Goal: Transaction & Acquisition: Purchase product/service

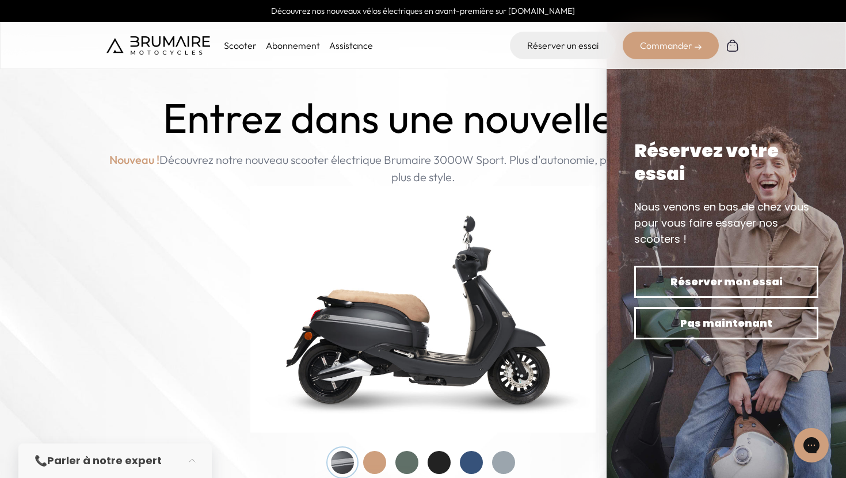
click at [243, 43] on p "Scooter" at bounding box center [240, 46] width 33 height 14
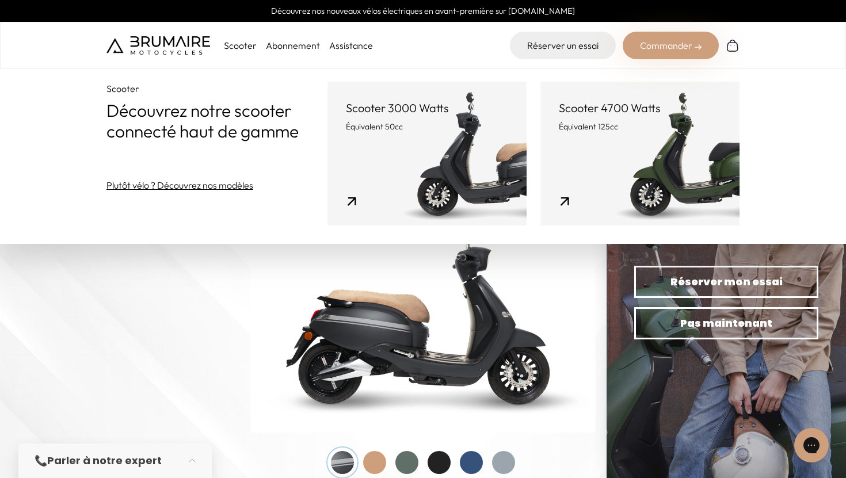
click at [453, 130] on p "Équivalent 50cc" at bounding box center [427, 127] width 162 height 12
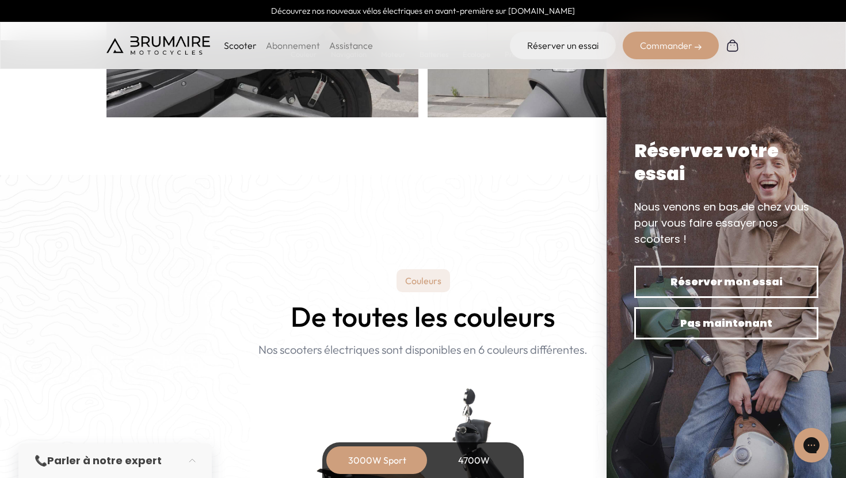
scroll to position [880, 0]
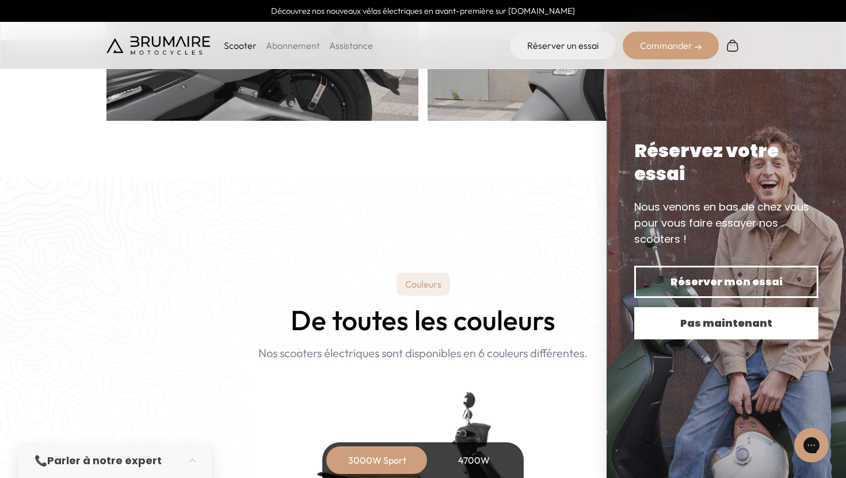
click at [728, 319] on span "Pas maintenant" at bounding box center [726, 323] width 144 height 16
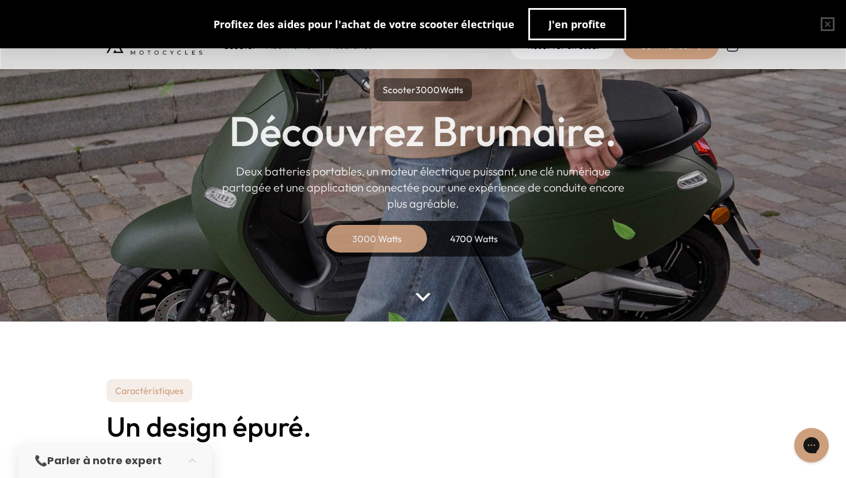
scroll to position [0, 0]
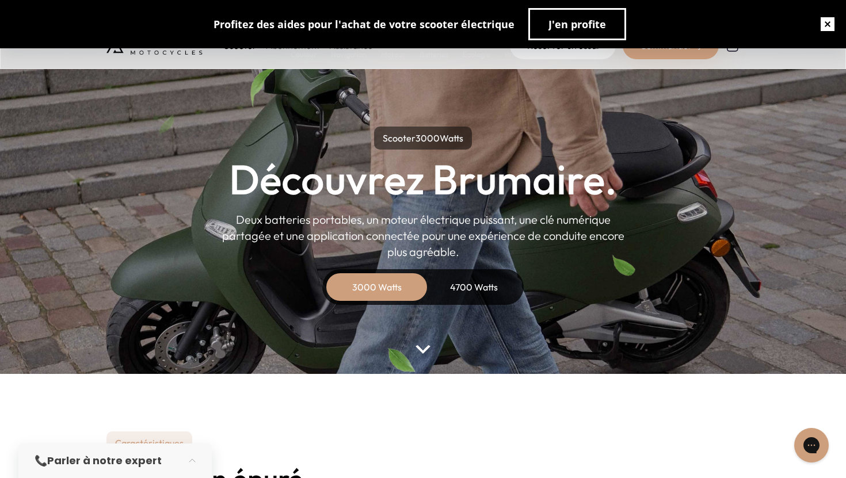
click at [826, 25] on button "button" at bounding box center [827, 24] width 37 height 37
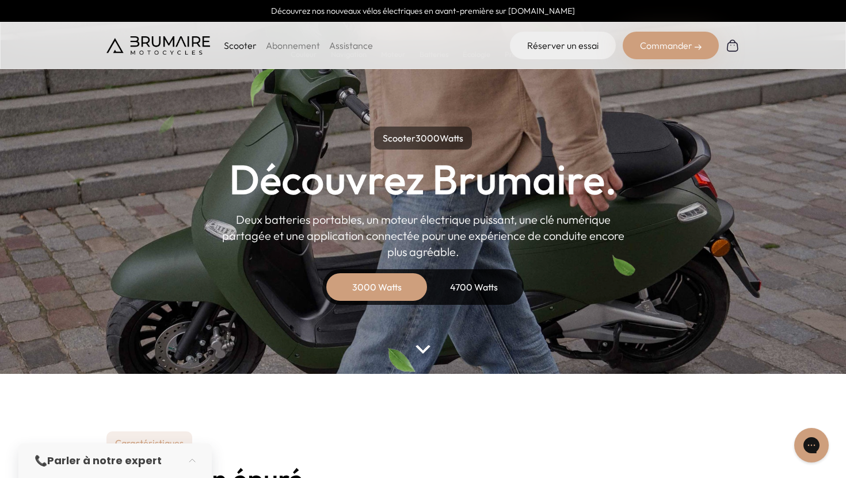
click at [168, 48] on img at bounding box center [158, 45] width 104 height 18
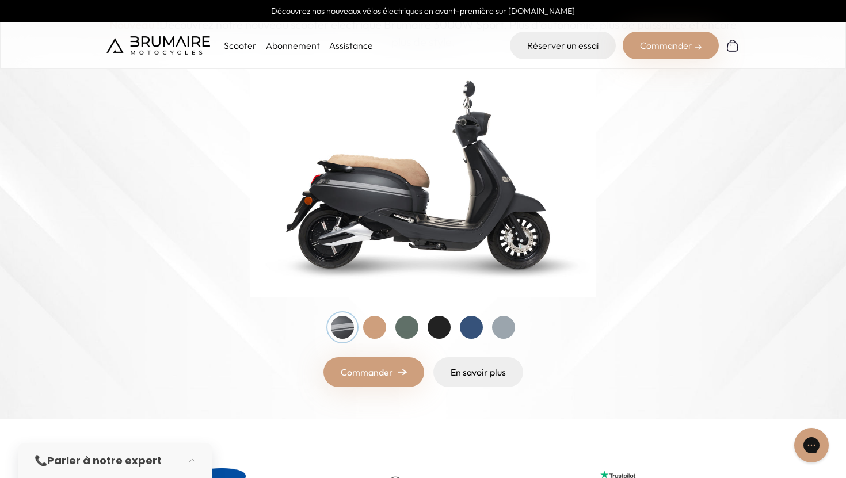
scroll to position [95, 0]
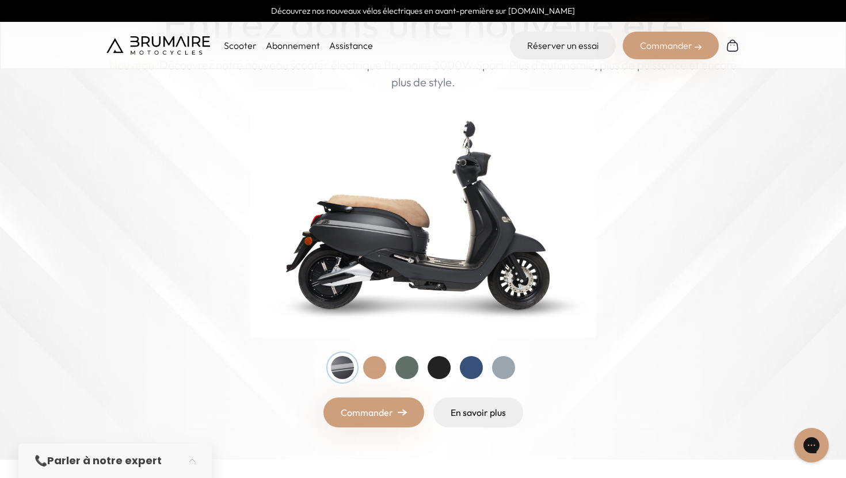
click at [402, 362] on div at bounding box center [406, 367] width 23 height 23
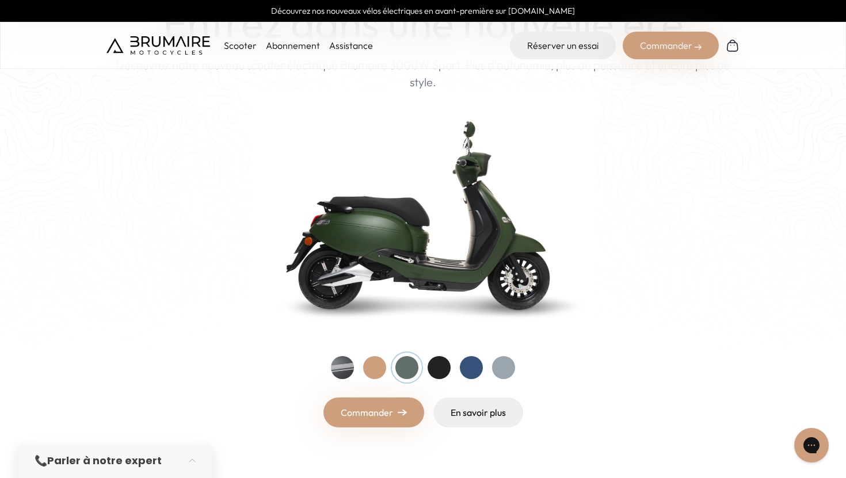
click at [374, 361] on div at bounding box center [374, 367] width 23 height 23
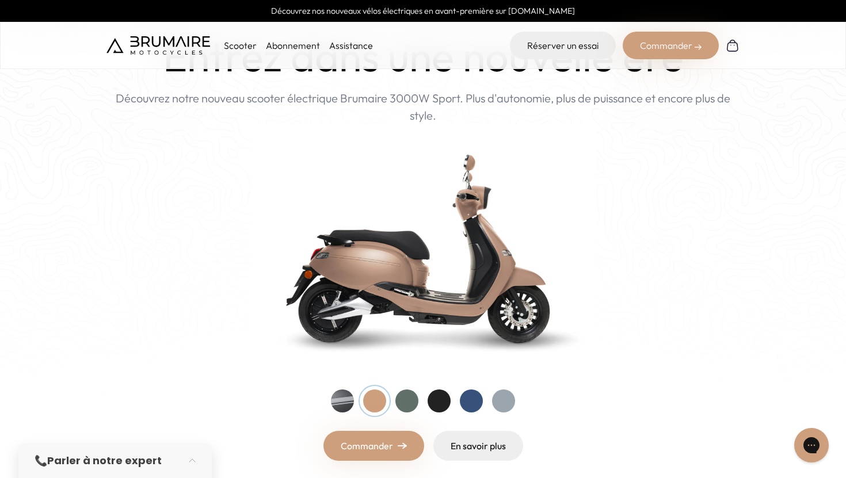
scroll to position [0, 0]
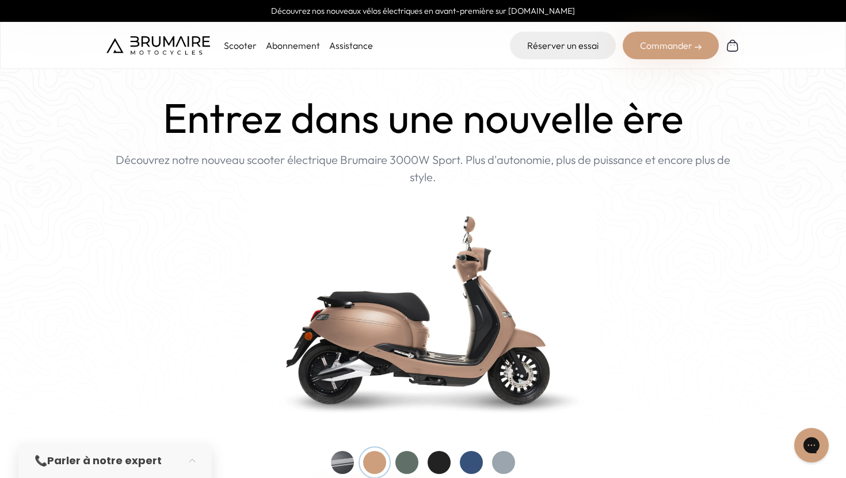
click at [505, 463] on div at bounding box center [503, 462] width 23 height 23
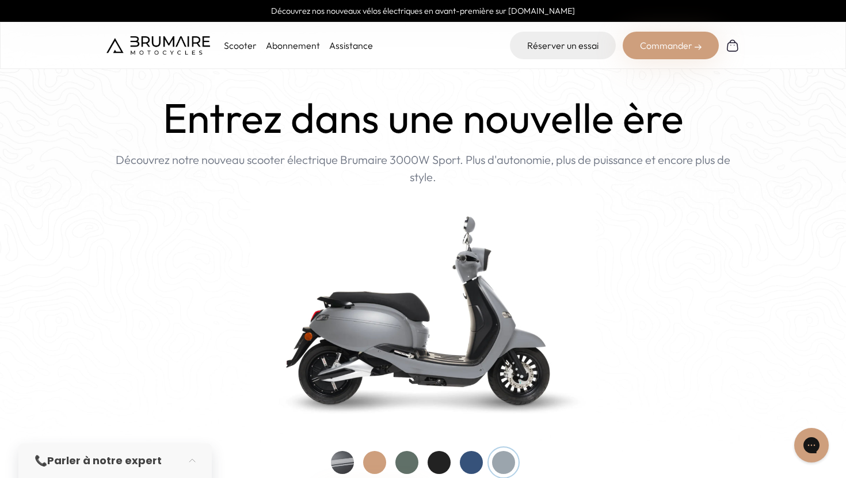
click at [378, 459] on div at bounding box center [374, 462] width 23 height 23
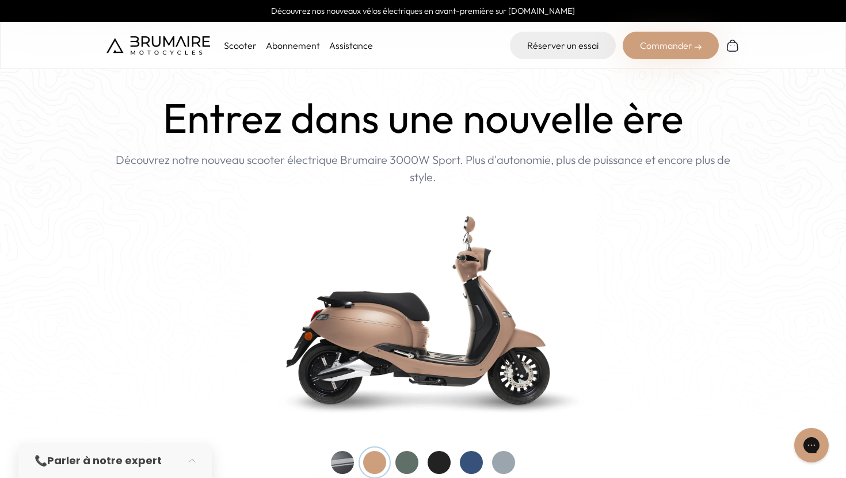
click at [346, 463] on div at bounding box center [342, 462] width 23 height 23
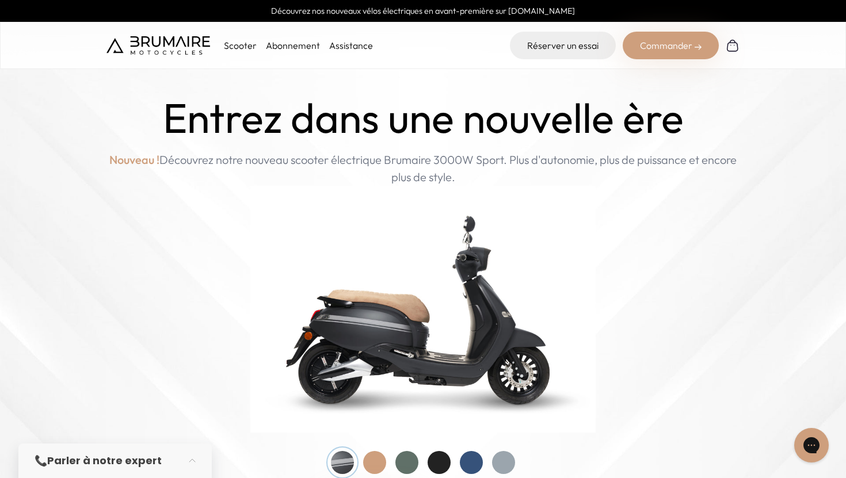
click at [239, 44] on p "Scooter" at bounding box center [240, 46] width 33 height 14
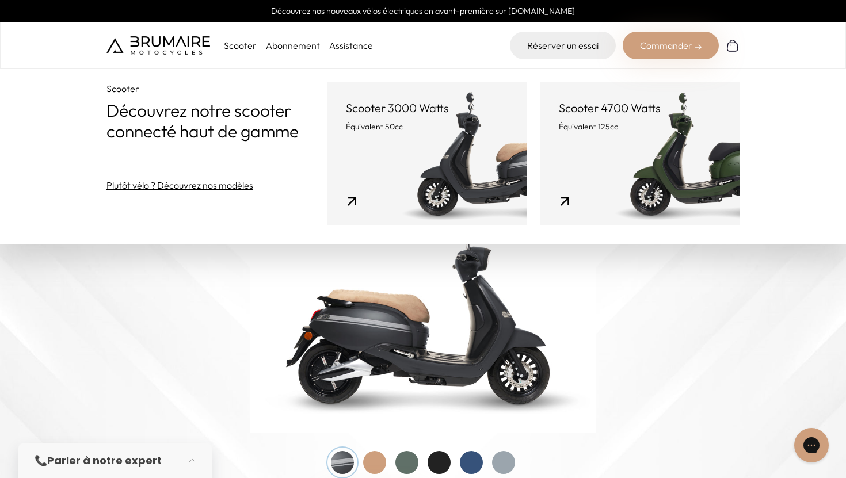
click at [449, 139] on link "Scooter 3000 Watts Équivalent 50cc" at bounding box center [426, 154] width 199 height 144
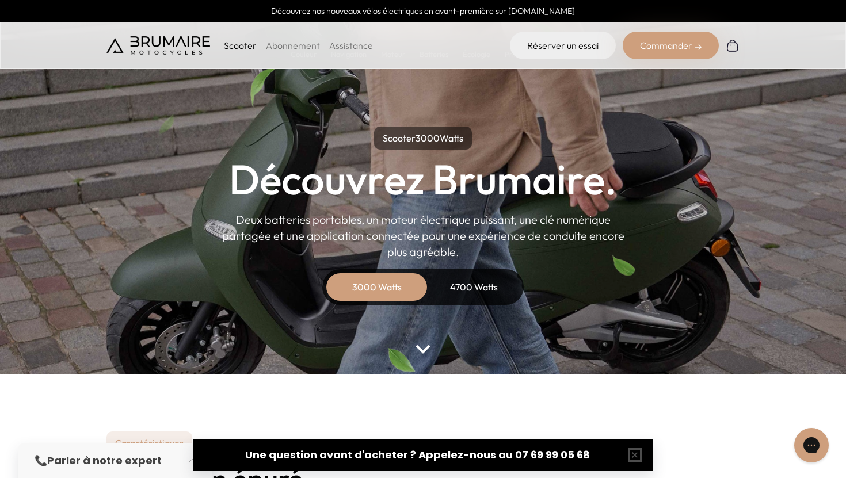
click at [292, 49] on link "Abonnement" at bounding box center [293, 46] width 54 height 12
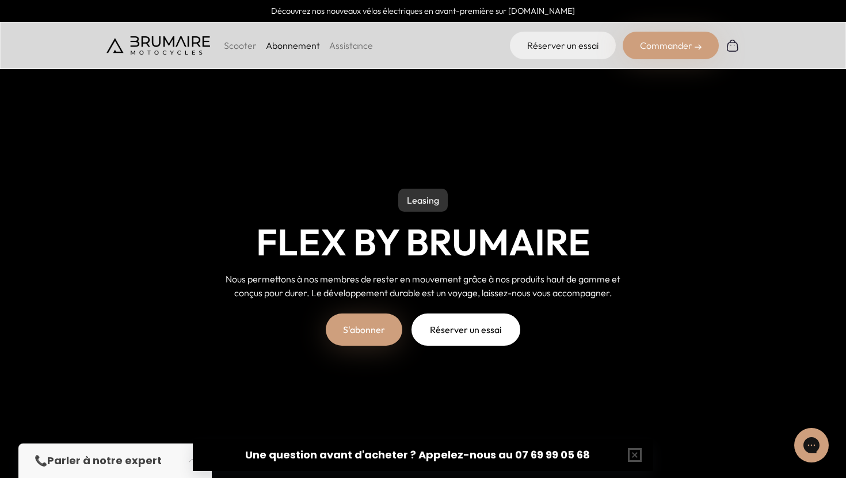
click at [243, 47] on p "Scooter" at bounding box center [240, 46] width 33 height 14
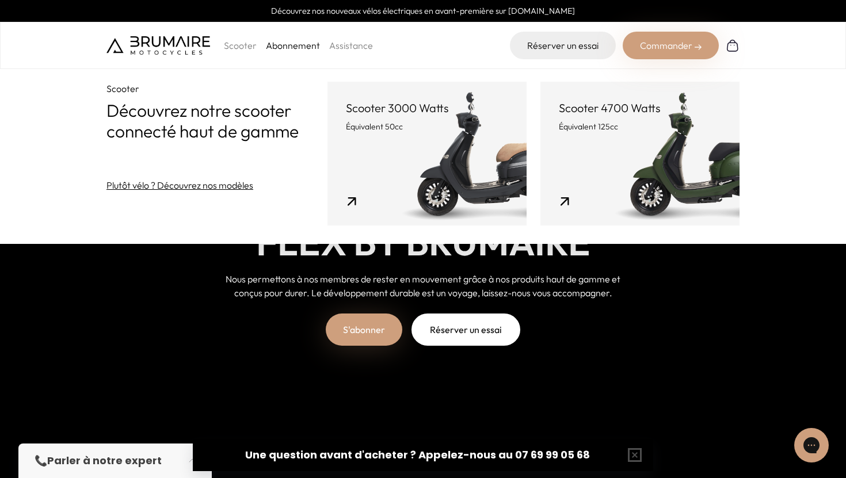
click at [567, 157] on link "Scooter 4700 Watts Équivalent 125cc" at bounding box center [639, 154] width 199 height 144
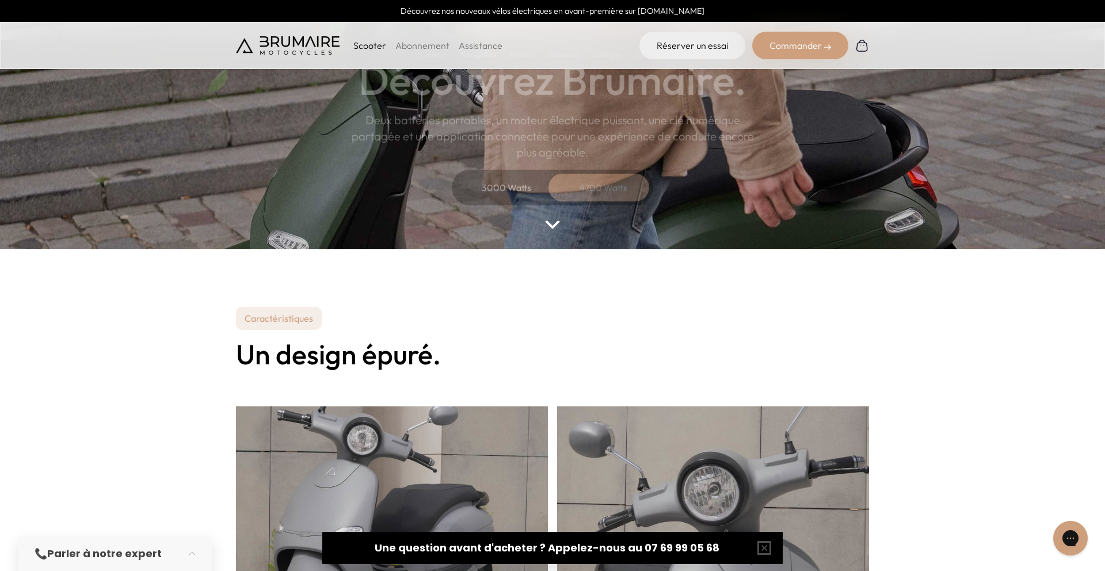
scroll to position [102, 0]
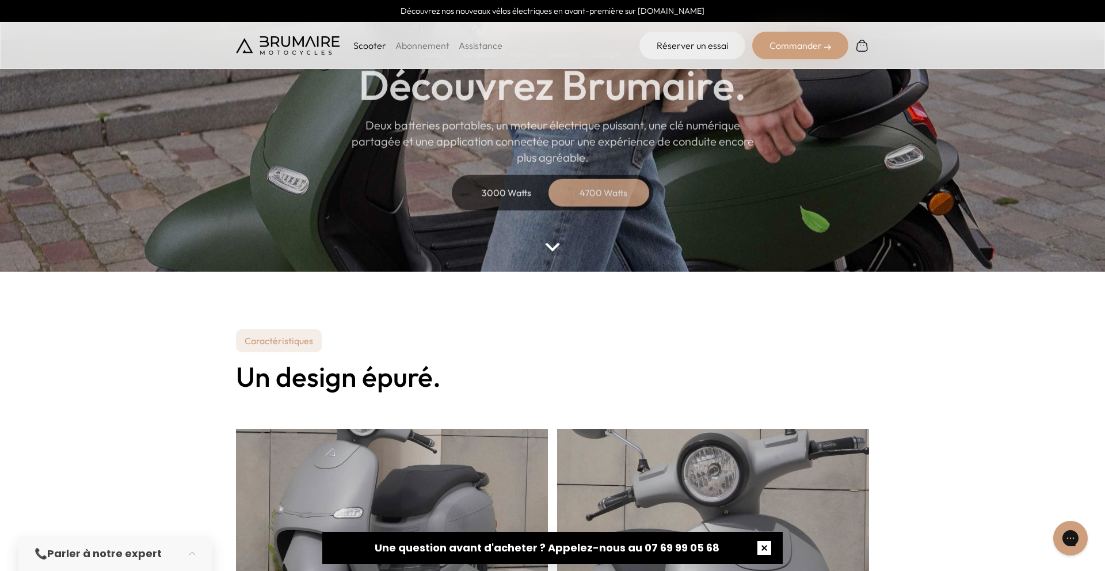
click at [762, 478] on button "button" at bounding box center [764, 547] width 37 height 37
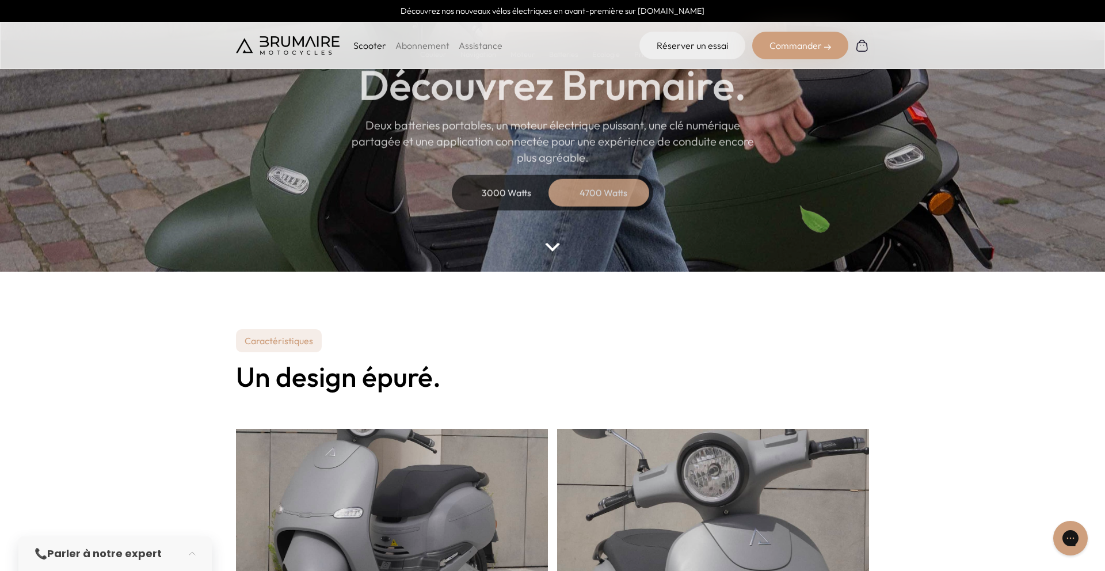
click at [429, 47] on link "Abonnement" at bounding box center [422, 46] width 54 height 12
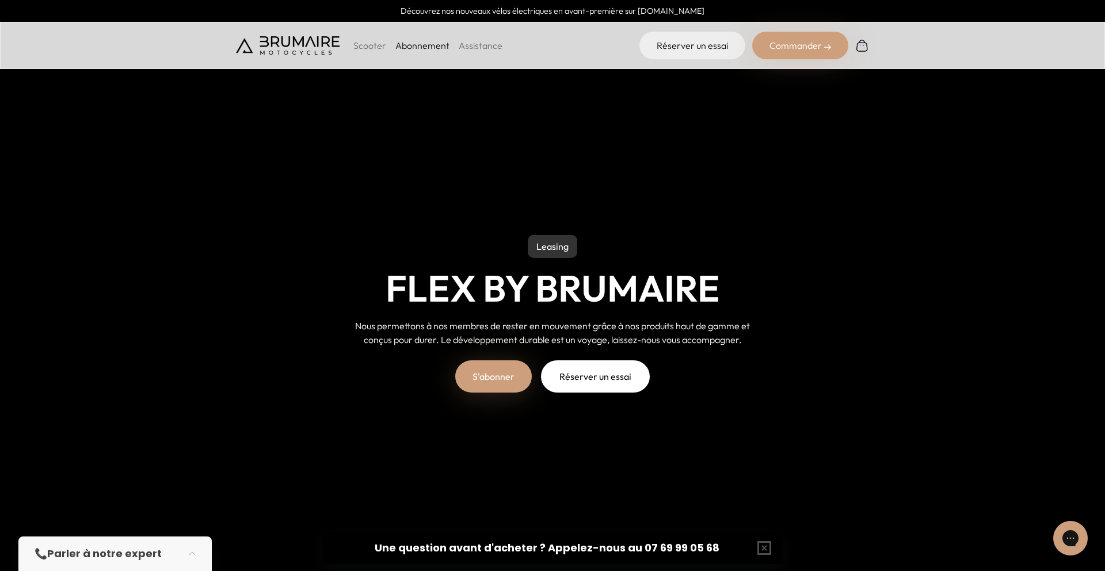
click at [477, 43] on link "Assistance" at bounding box center [481, 46] width 44 height 12
click at [365, 44] on p "Scooter" at bounding box center [369, 46] width 33 height 14
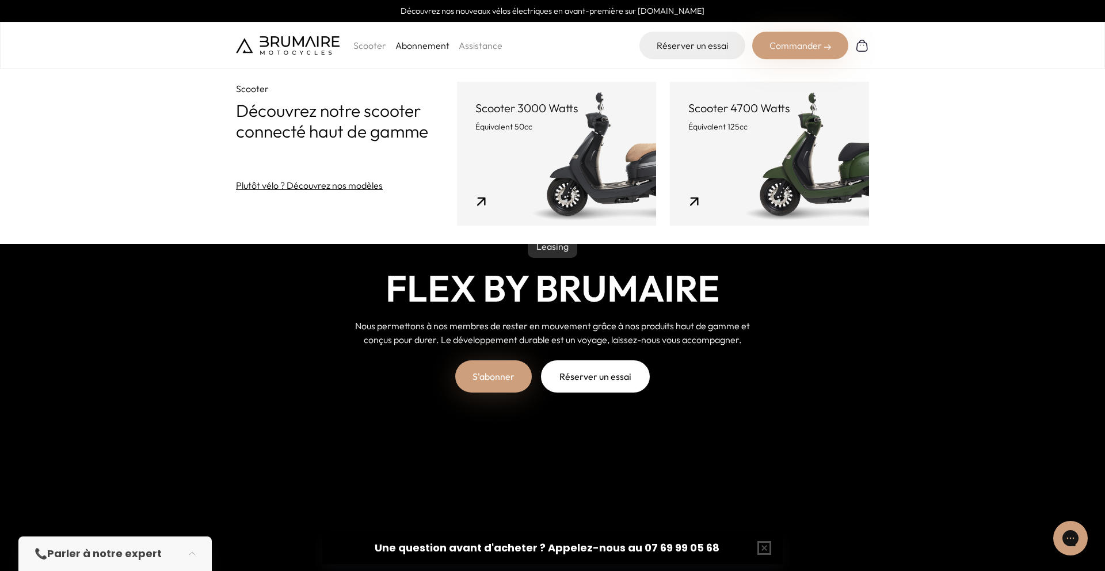
click at [267, 321] on div "Leasing Flex by Brumaire Nous permettons à nos membres de rester en mouvement g…" at bounding box center [552, 285] width 1105 height 571
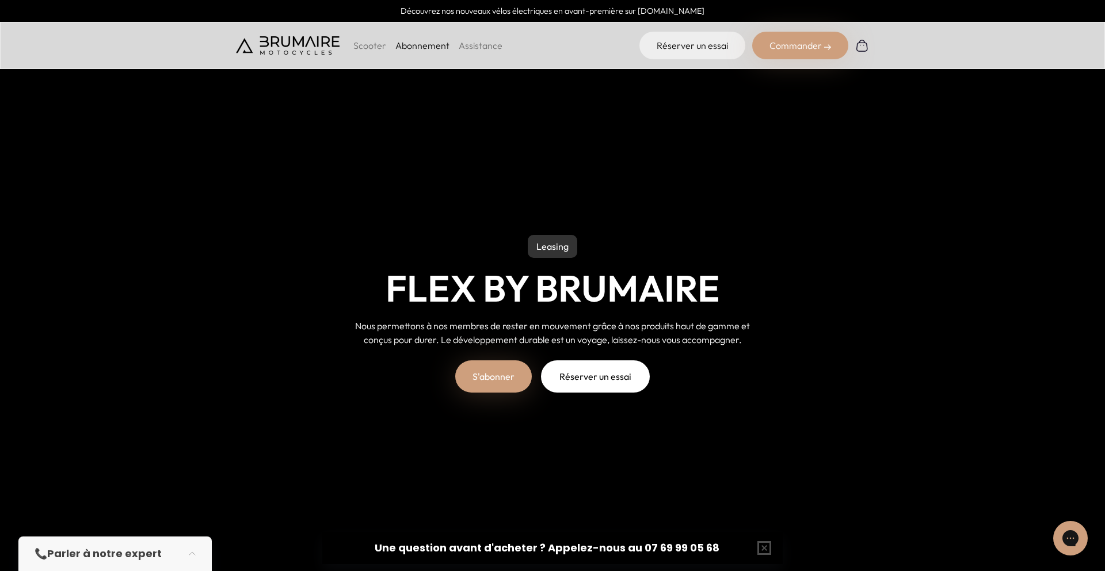
click at [790, 42] on div "Commander" at bounding box center [800, 46] width 96 height 28
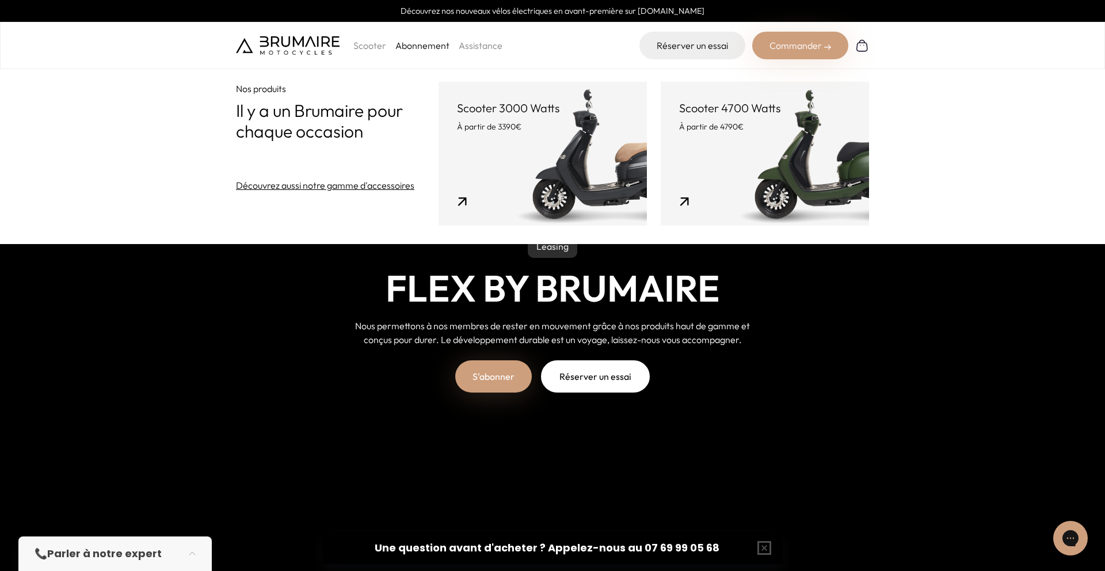
click at [364, 185] on link "Découvrez aussi notre gamme d'accessoires" at bounding box center [325, 185] width 178 height 14
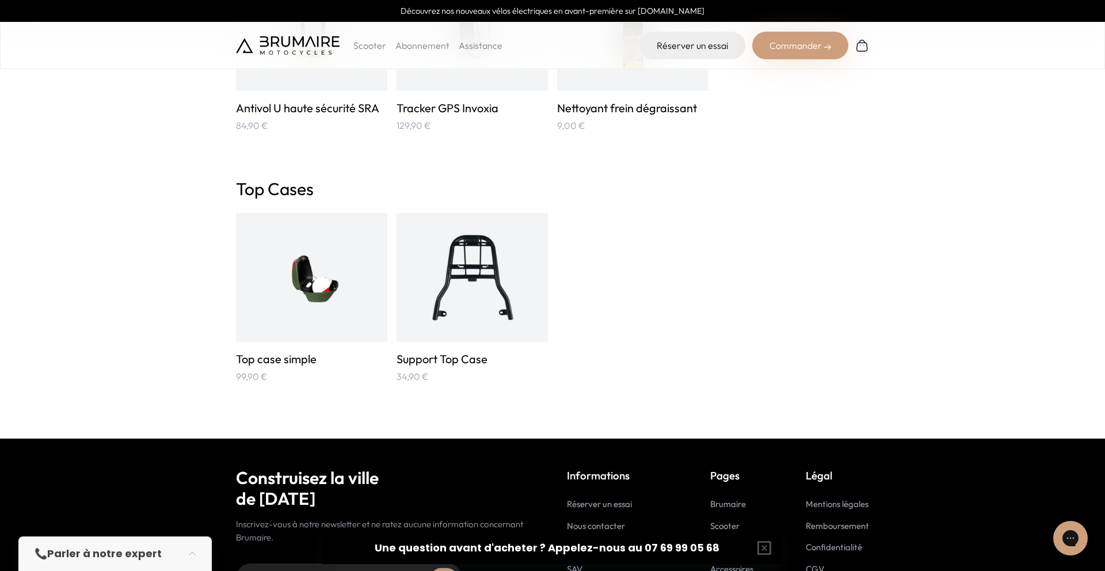
scroll to position [1912, 0]
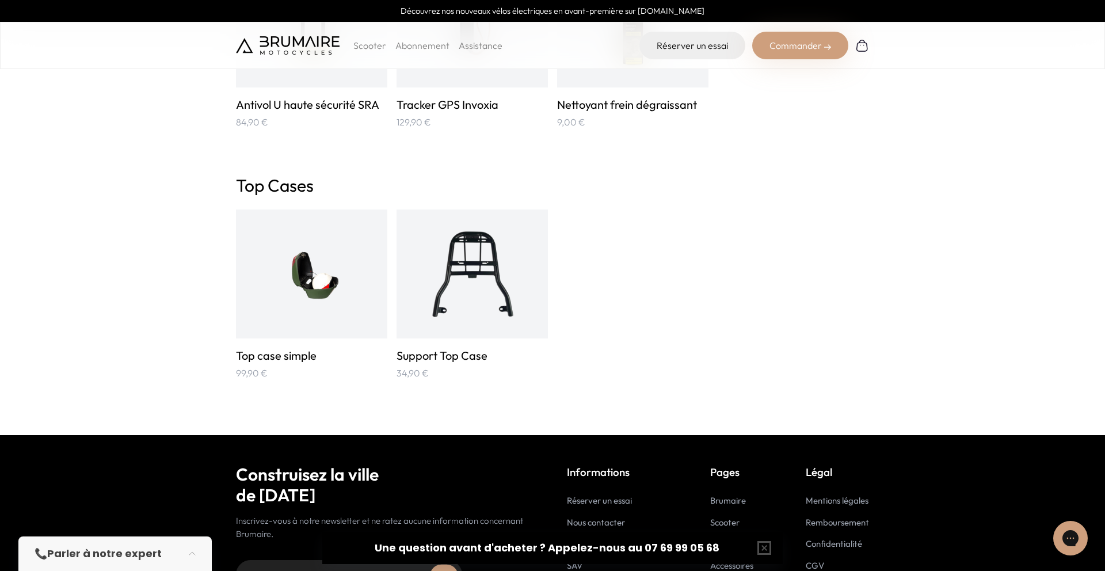
click at [447, 270] on img at bounding box center [472, 273] width 101 height 101
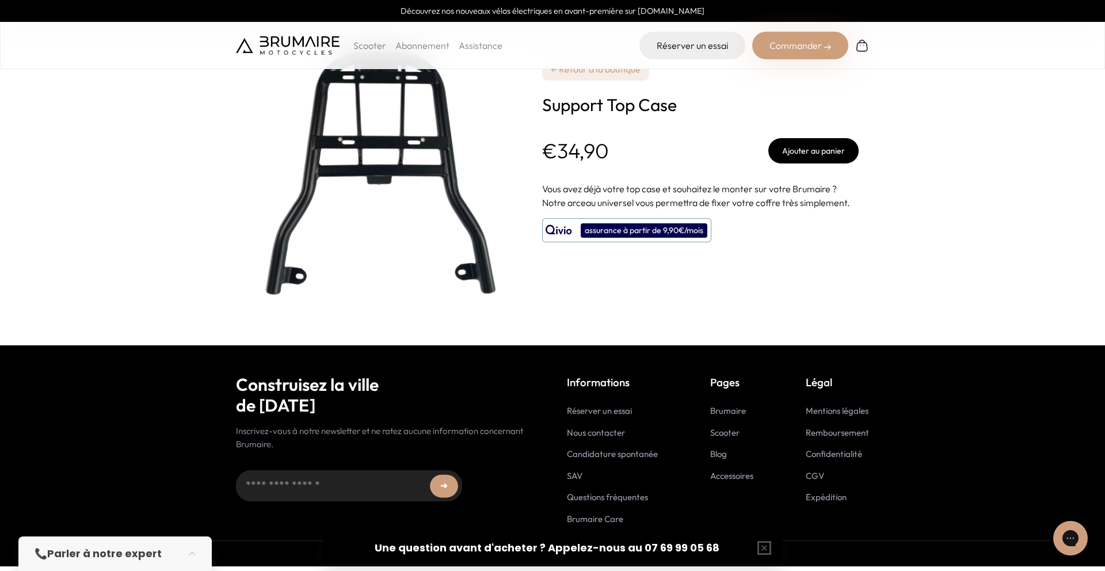
click at [169, 283] on section "**********" at bounding box center [552, 172] width 1105 height 345
click at [836, 143] on button "Ajouter au panier" at bounding box center [813, 150] width 90 height 25
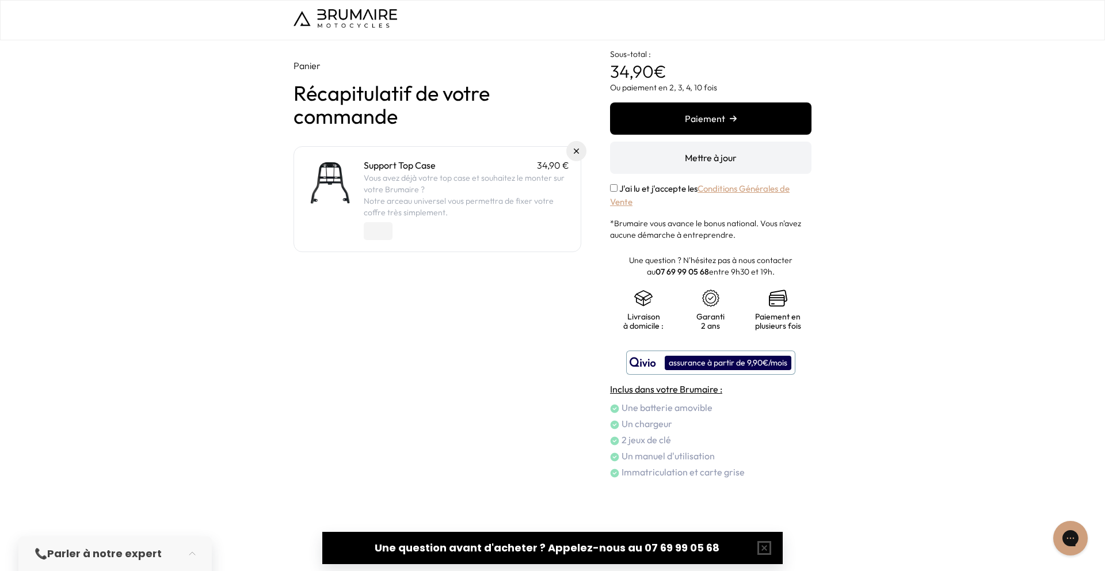
click at [386, 228] on input "*" at bounding box center [378, 231] width 29 height 18
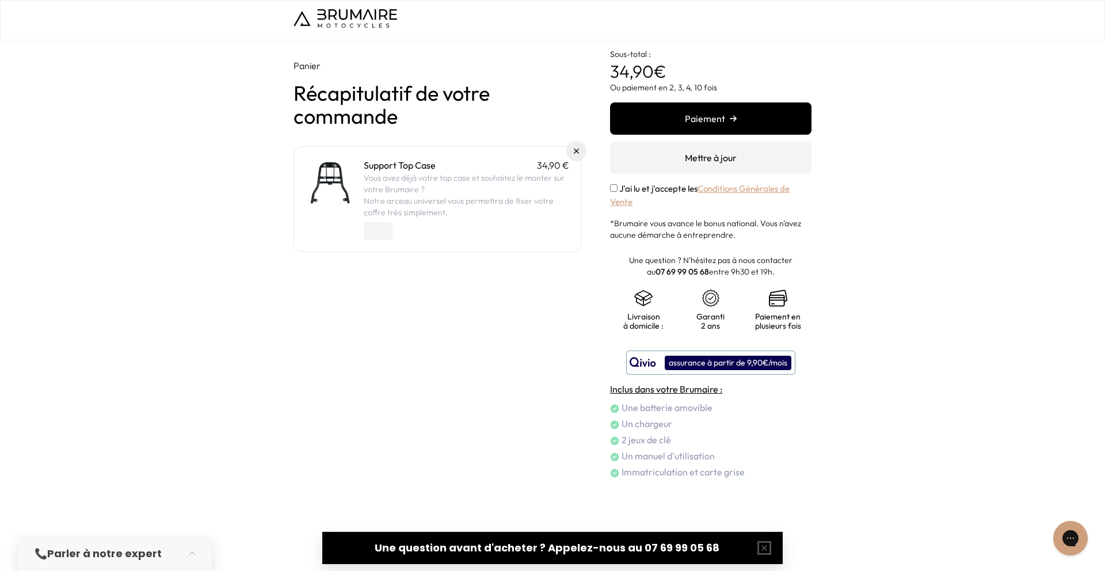
click at [386, 228] on input "*" at bounding box center [378, 231] width 29 height 18
click at [386, 228] on input "**" at bounding box center [378, 231] width 29 height 18
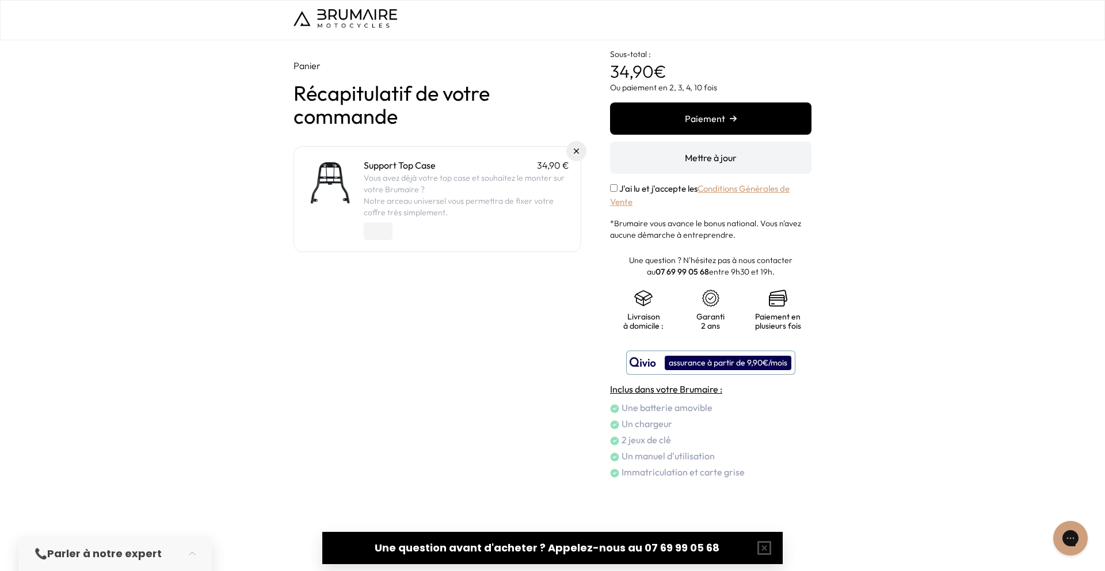
click at [386, 228] on input "**" at bounding box center [378, 231] width 29 height 18
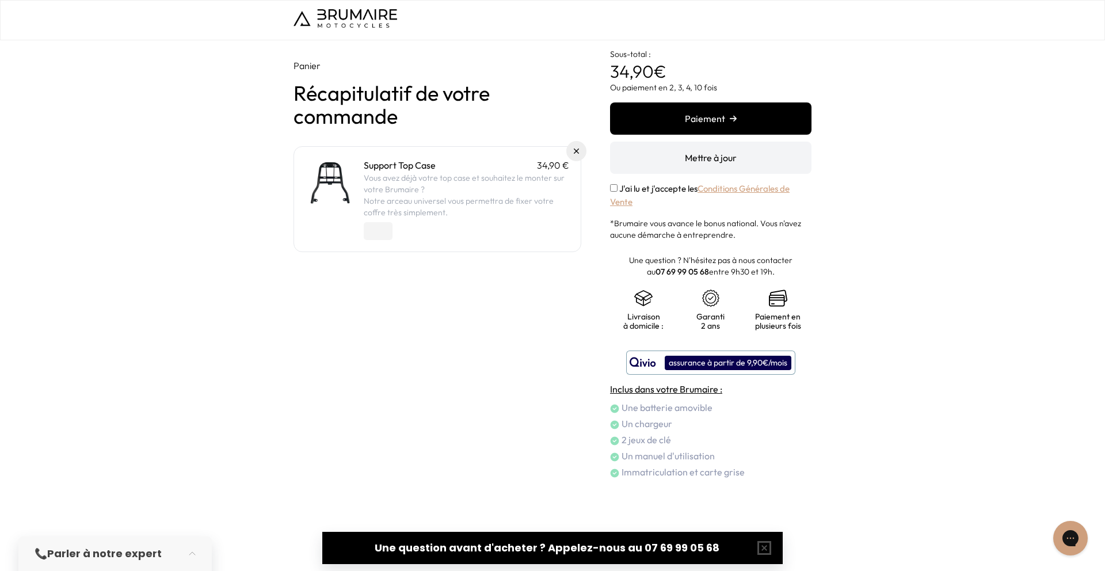
click at [386, 228] on input "**" at bounding box center [378, 231] width 29 height 18
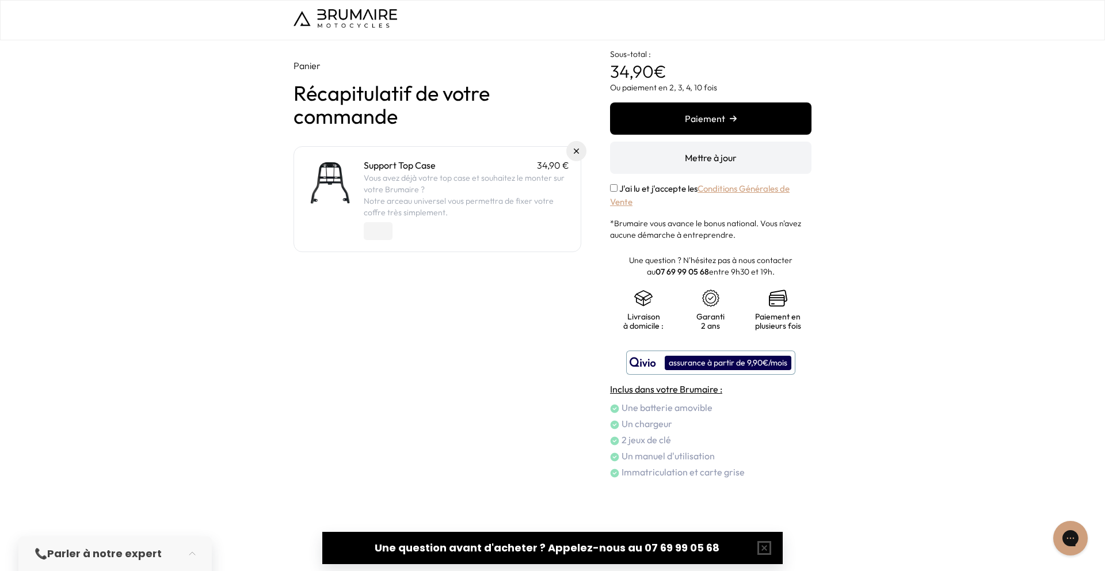
type input "*"
click at [388, 234] on input "*" at bounding box center [378, 231] width 29 height 18
click at [576, 151] on img at bounding box center [576, 151] width 5 height 5
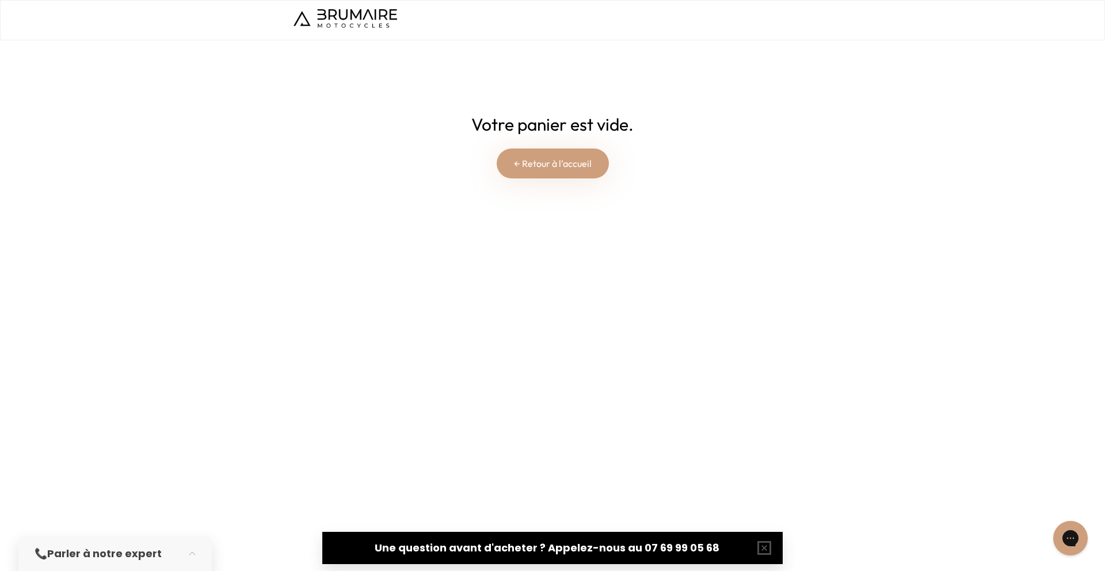
click at [537, 167] on link "← Retour à l'accueil" at bounding box center [552, 163] width 112 height 30
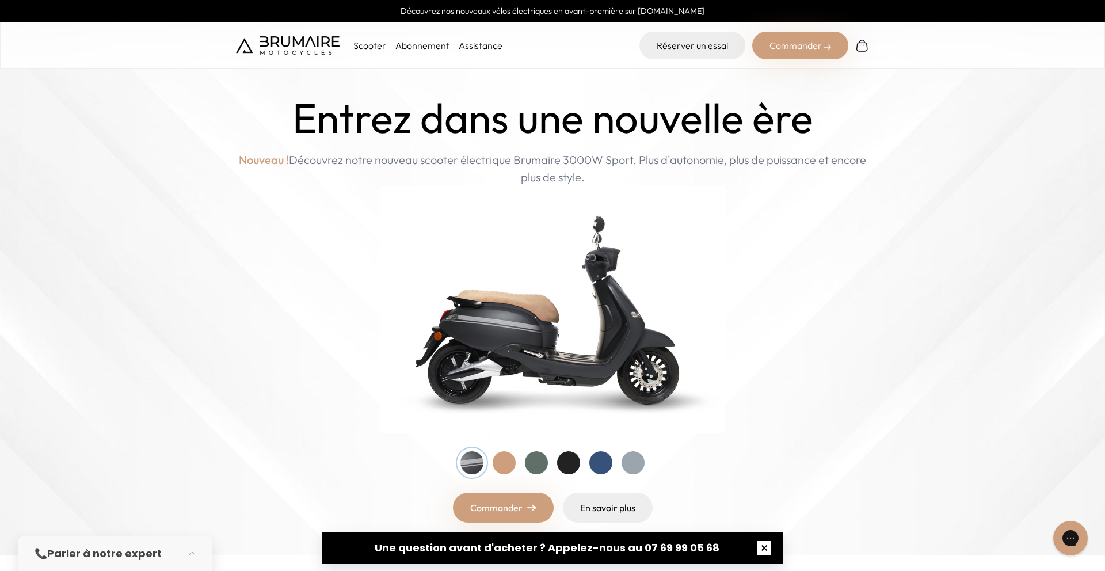
click at [764, 545] on button "button" at bounding box center [764, 547] width 37 height 37
